Goal: Information Seeking & Learning: Learn about a topic

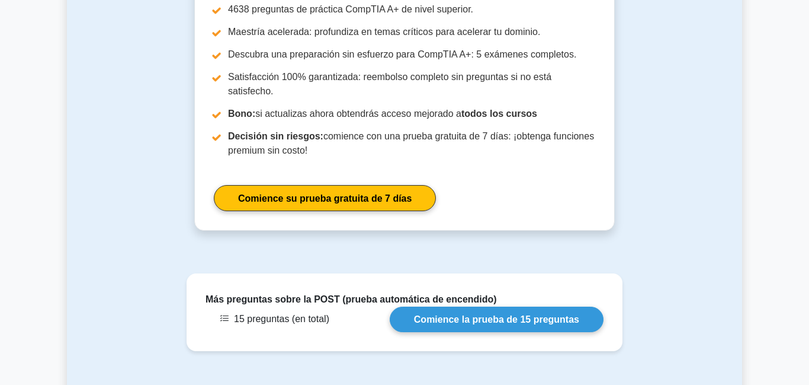
scroll to position [1070, 0]
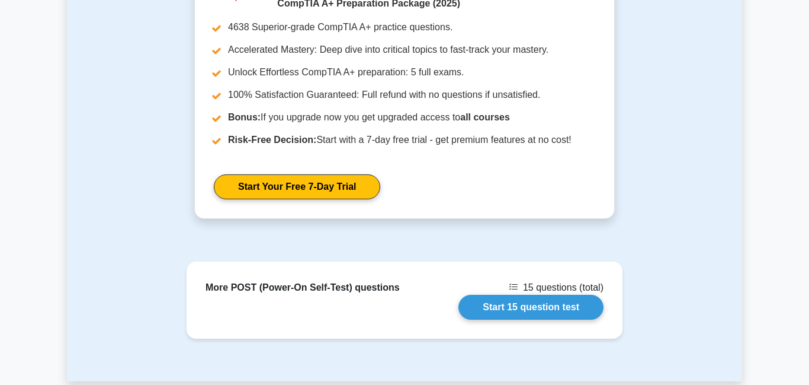
scroll to position [1459, 0]
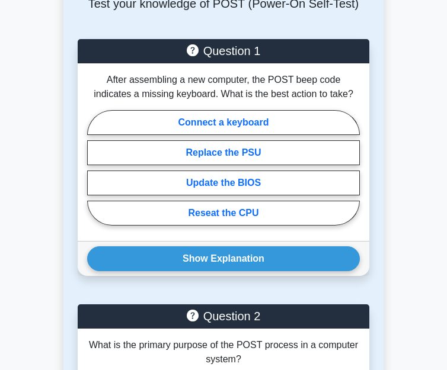
scroll to position [474, 0]
